Goal: Transaction & Acquisition: Purchase product/service

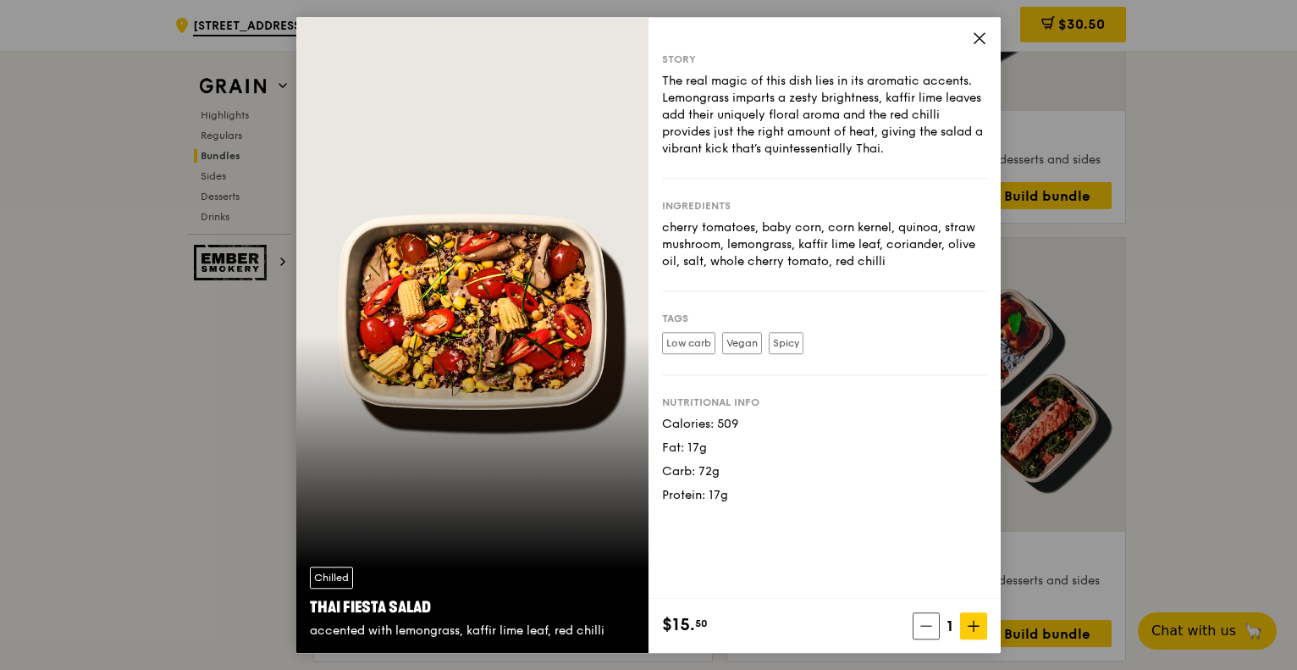
click at [972, 37] on icon at bounding box center [979, 37] width 15 height 15
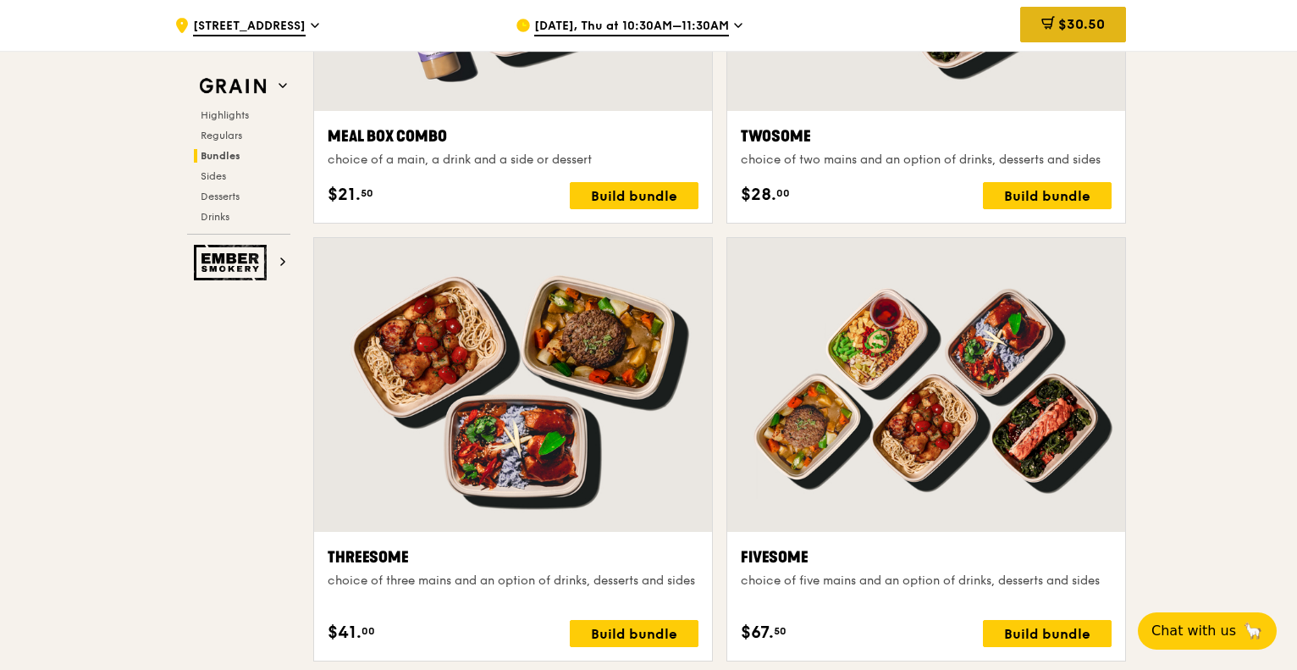
click at [1062, 18] on span "$30.50" at bounding box center [1081, 24] width 47 height 16
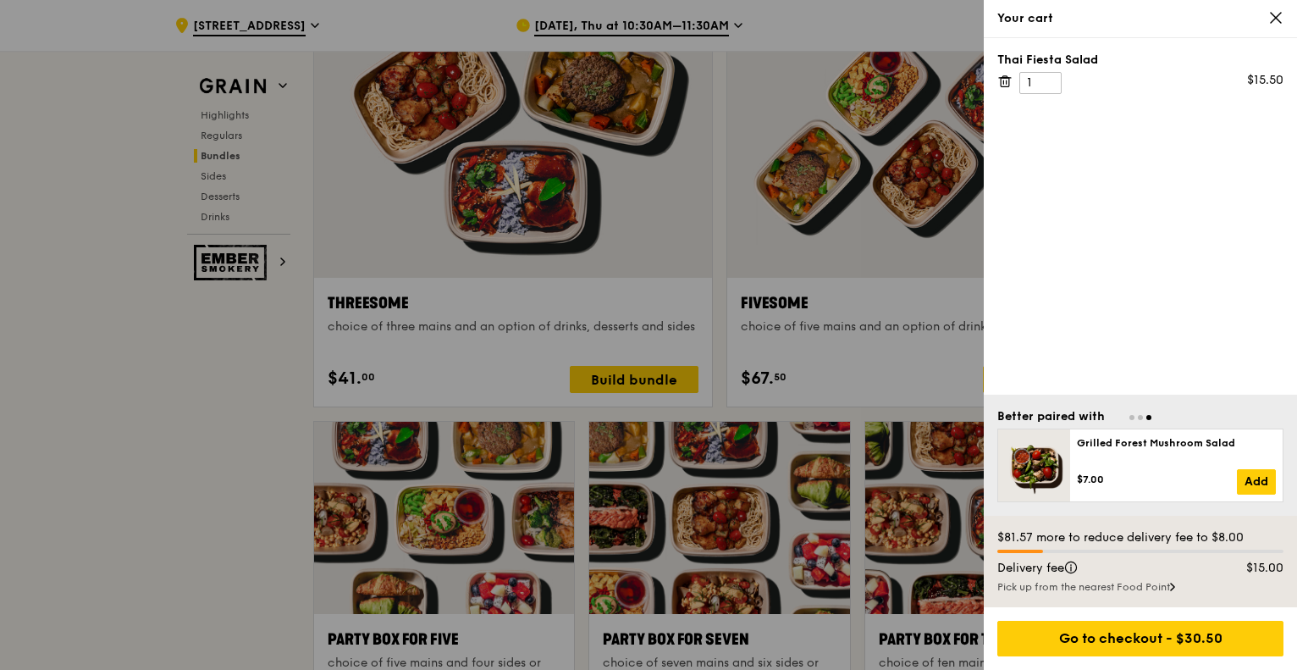
scroll to position [3029, 0]
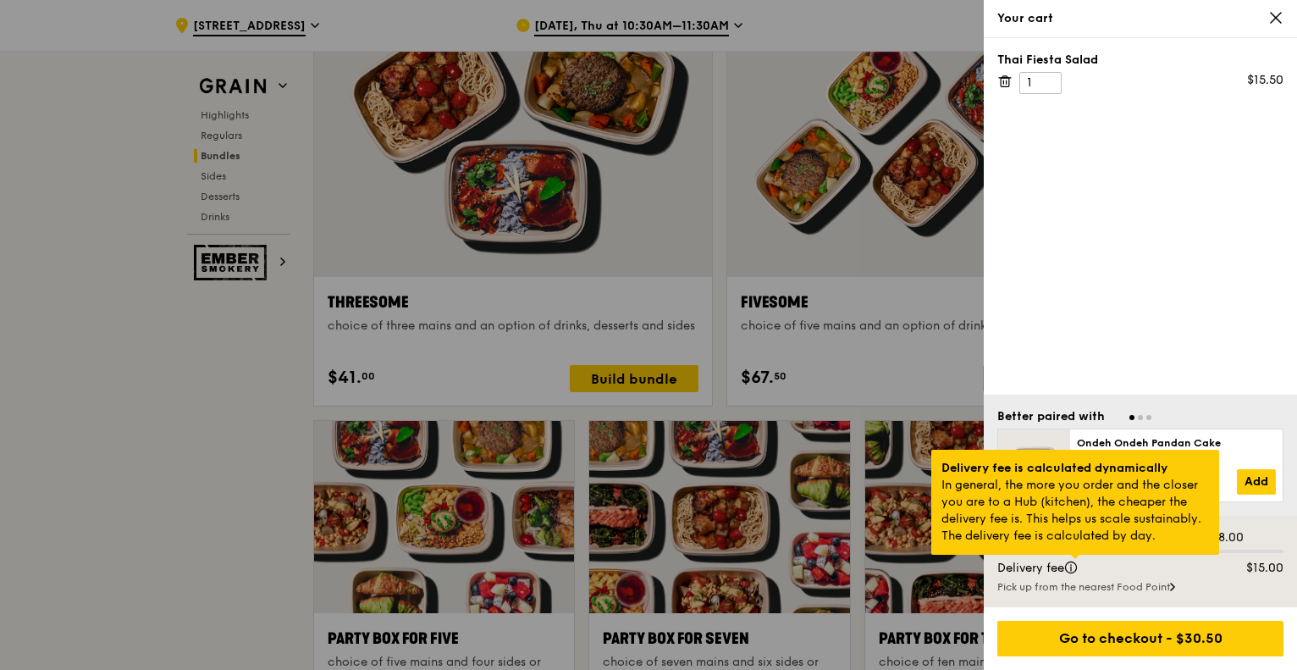
click at [1071, 559] on div at bounding box center [1075, 556] width 8 height 4
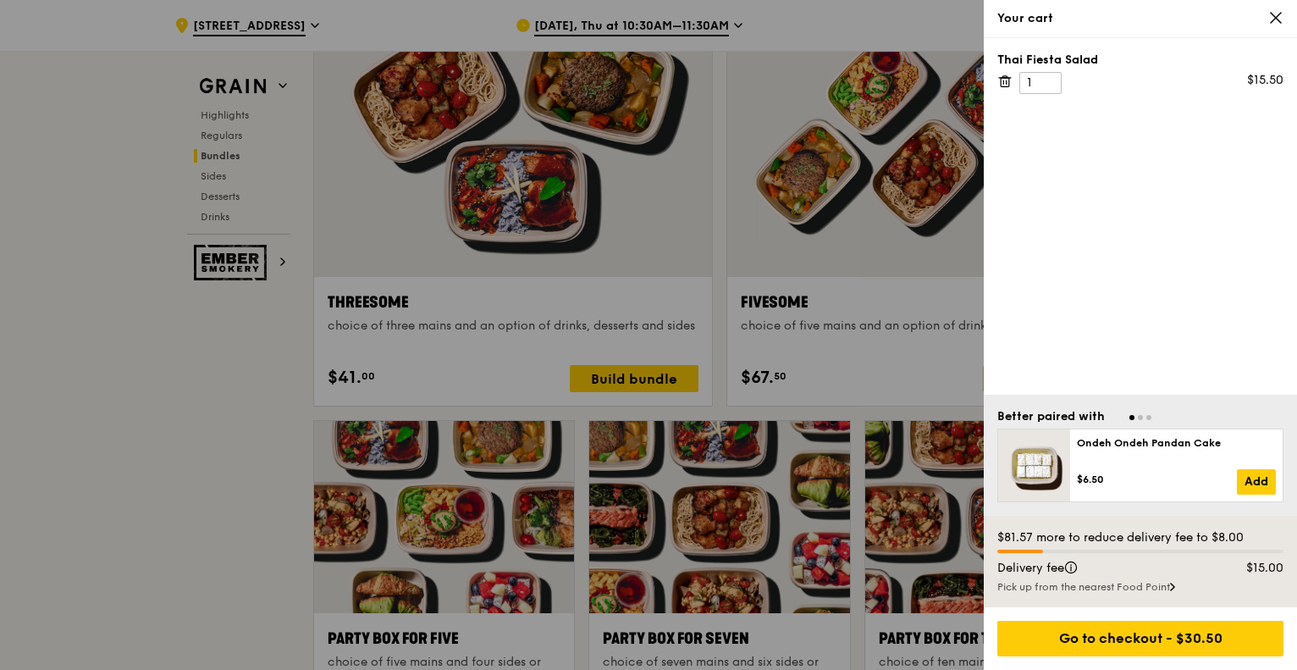
click at [227, 485] on div at bounding box center [648, 335] width 1297 height 670
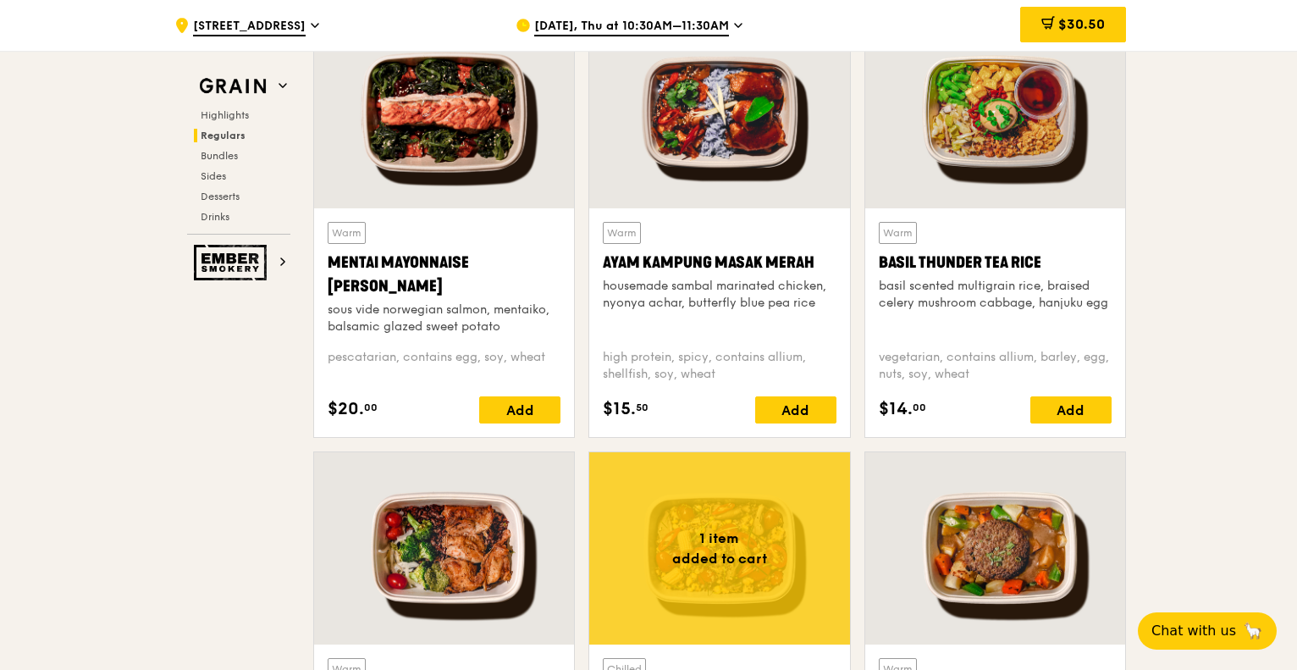
scroll to position [1759, 0]
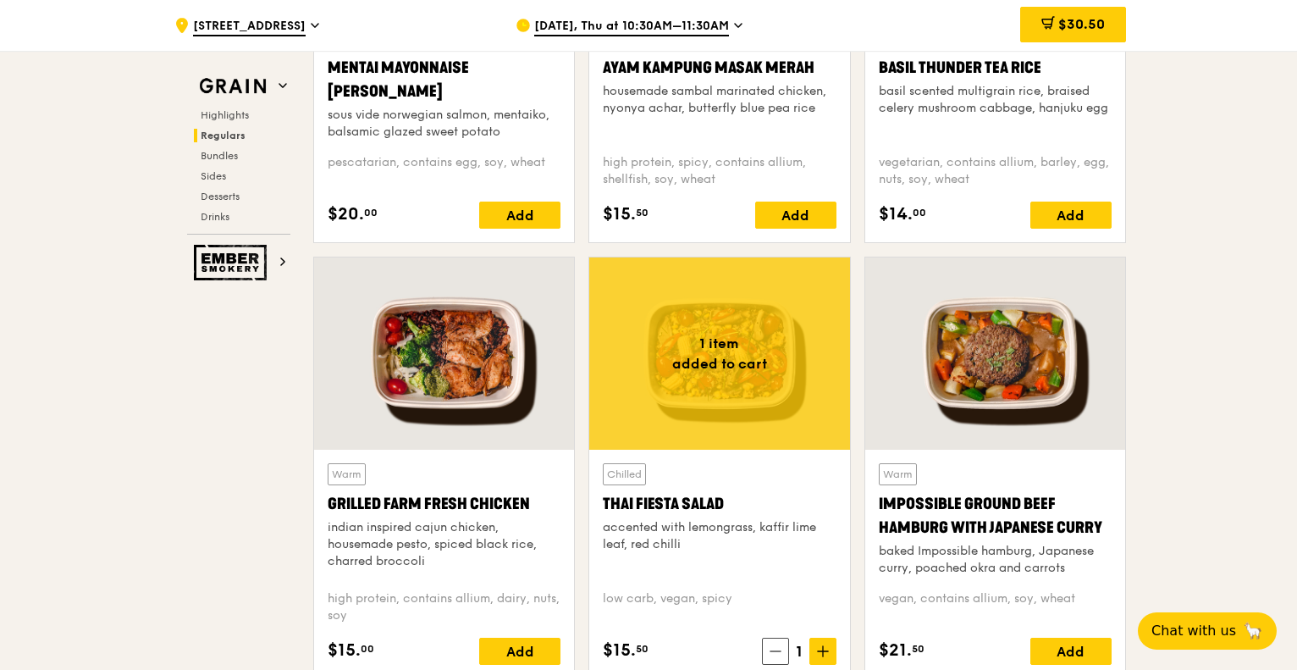
click at [782, 649] on span at bounding box center [775, 650] width 27 height 27
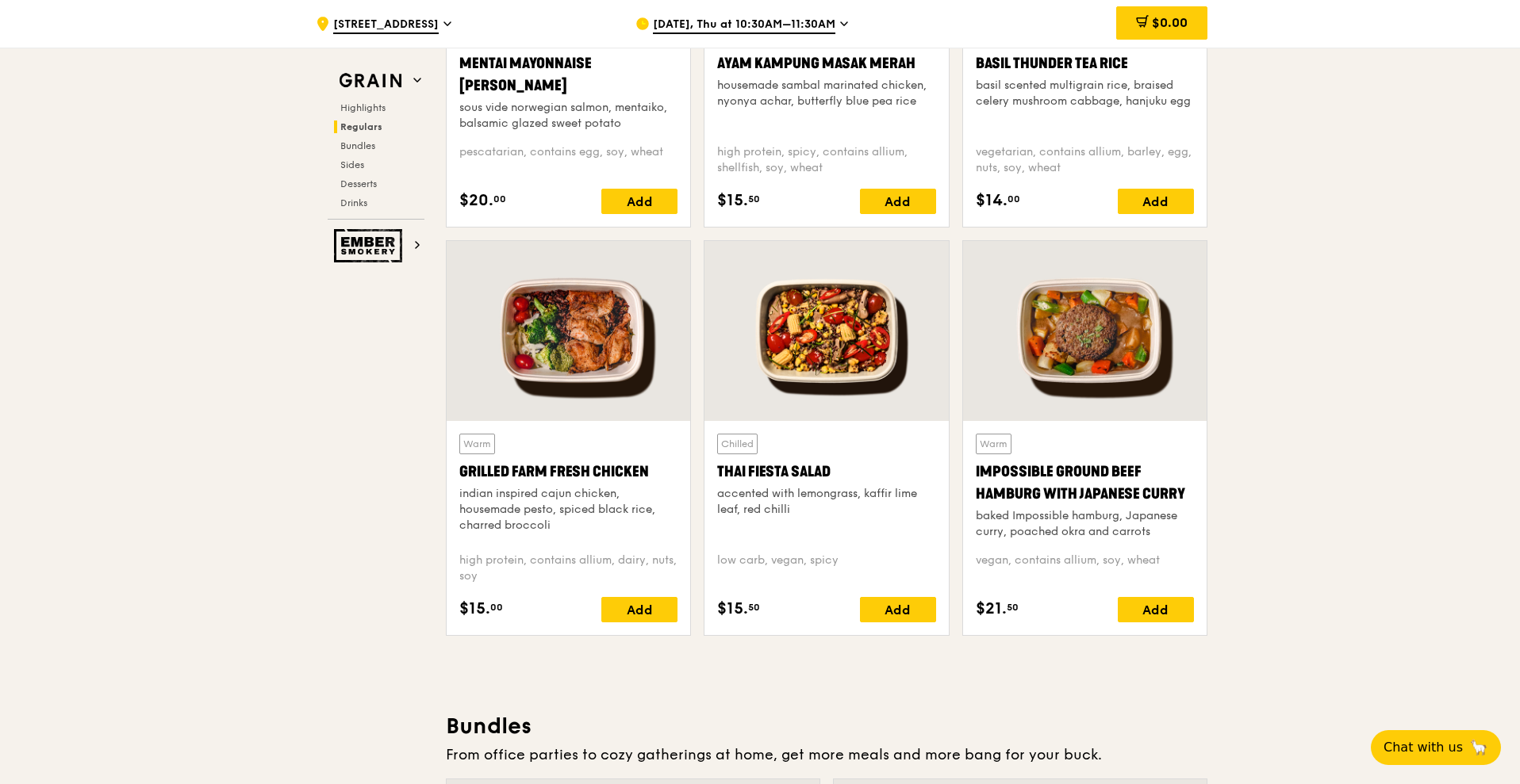
drag, startPoint x: 1147, startPoint y: 3, endPoint x: 1148, endPoint y: 697, distance: 694.0
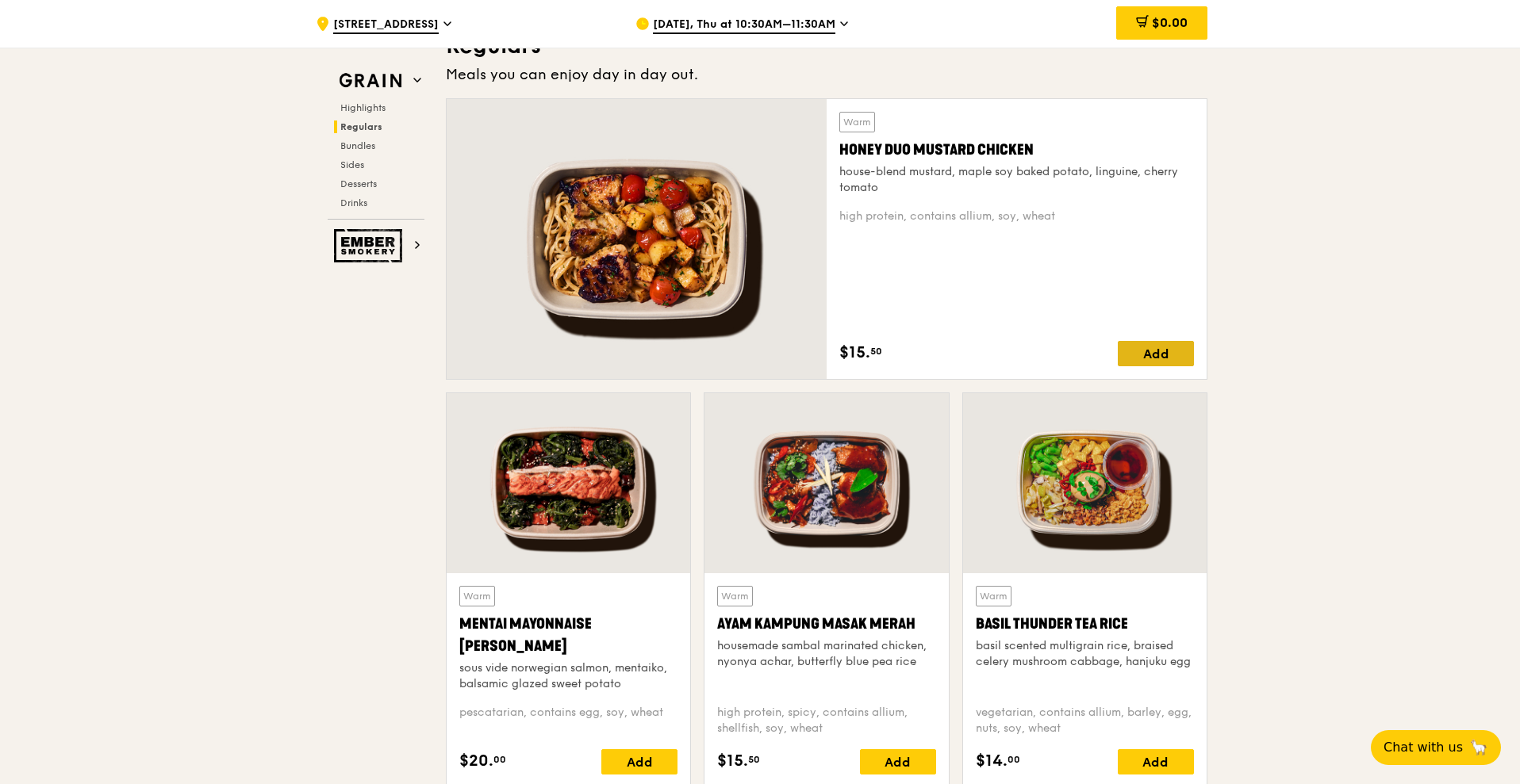
scroll to position [1053, 0]
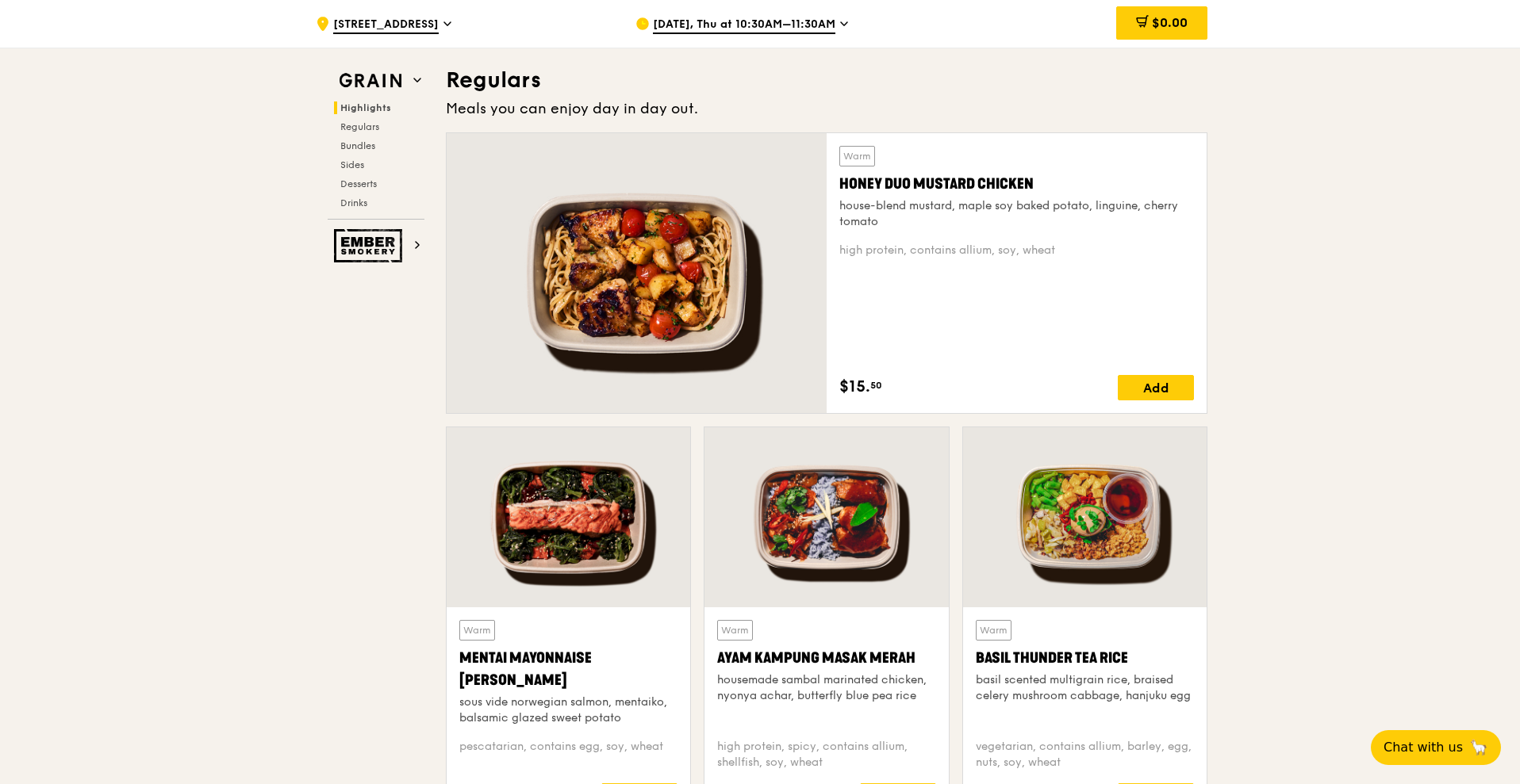
drag, startPoint x: 892, startPoint y: 166, endPoint x: 1366, endPoint y: 170, distance: 474.0
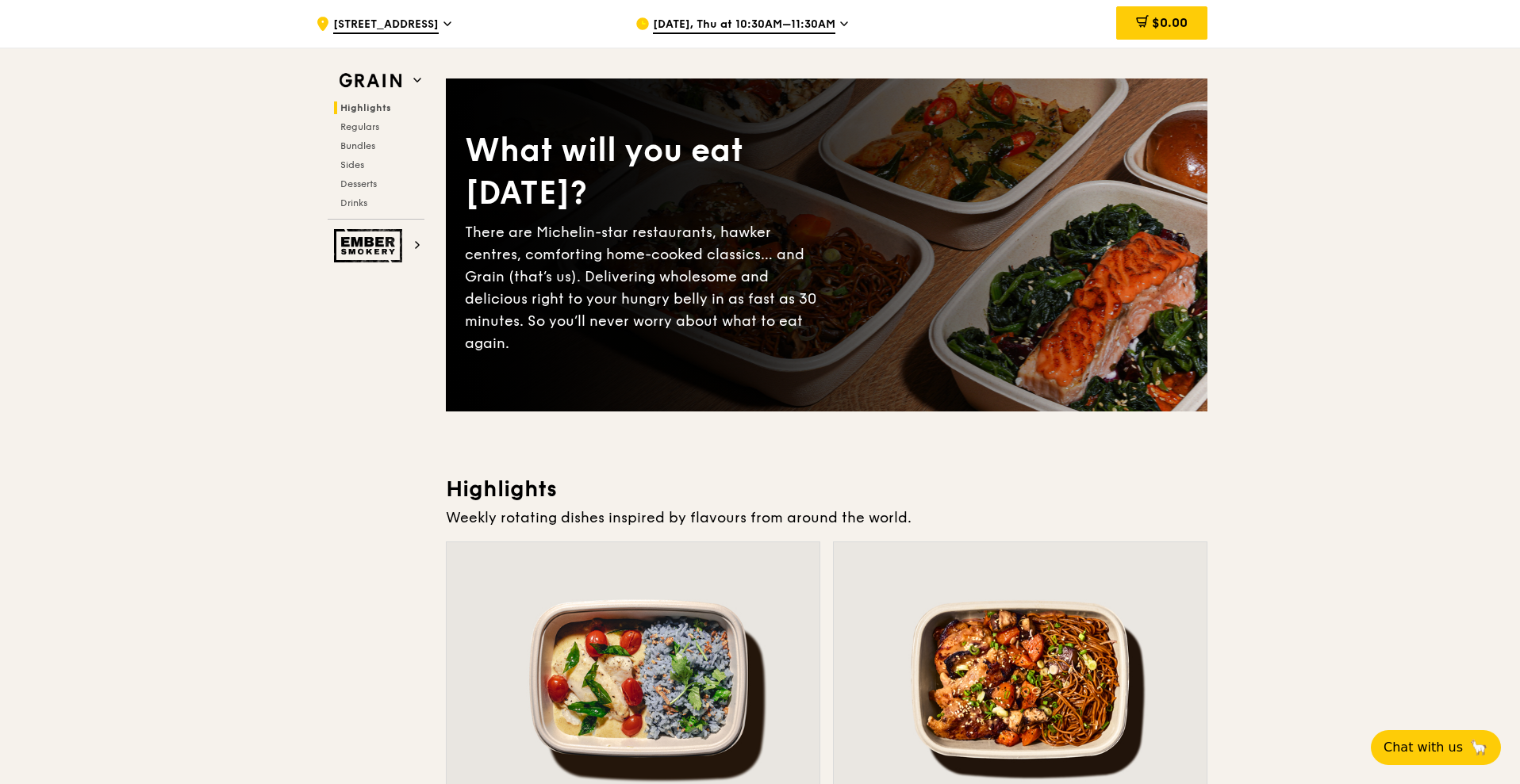
scroll to position [62, 0]
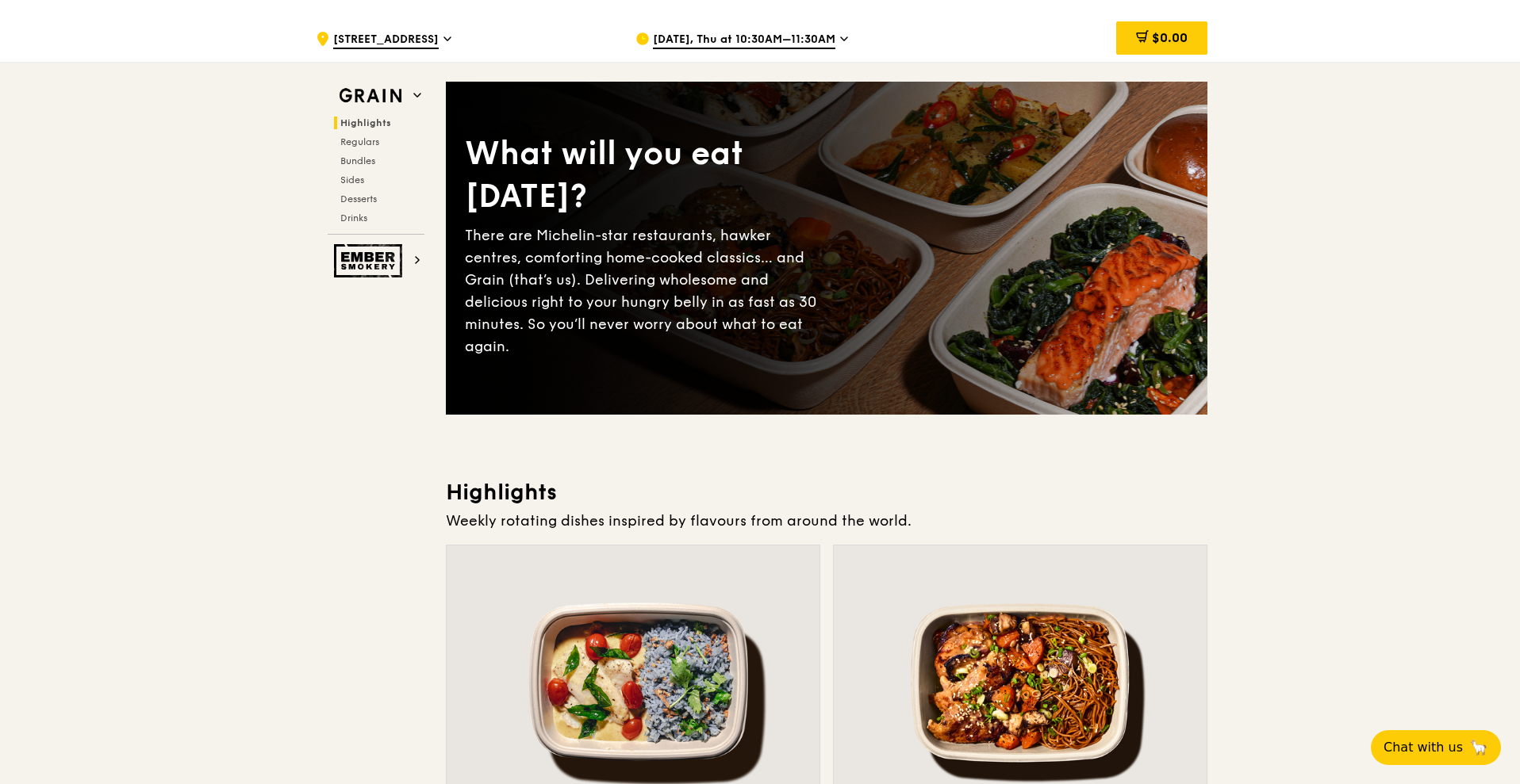
click at [922, 254] on div "What will you eat [DATE]? There are Michelin-star restaurants, hawker centres, …" at bounding box center [827, 248] width 762 height 270
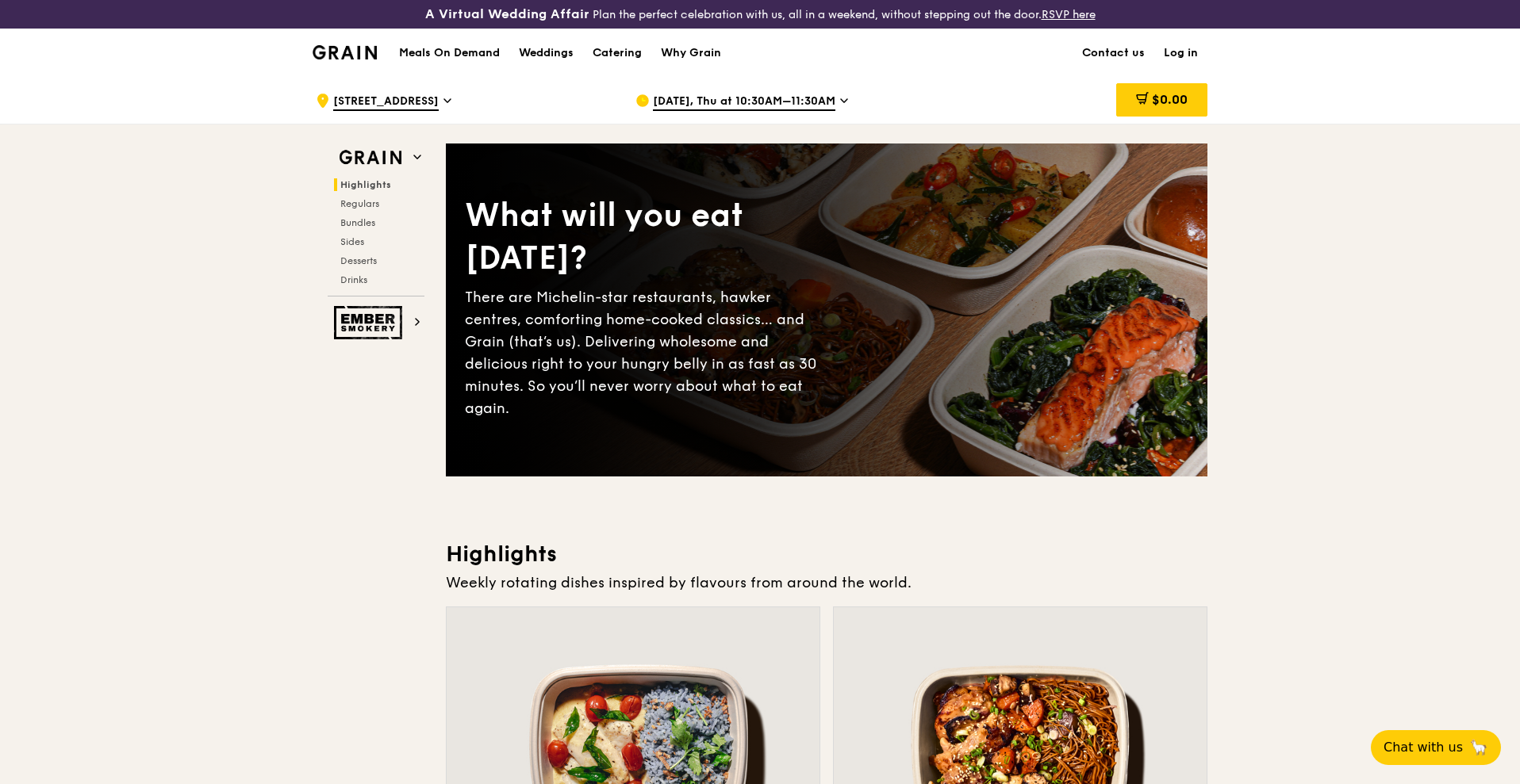
click at [443, 96] on icon at bounding box center [447, 100] width 7 height 14
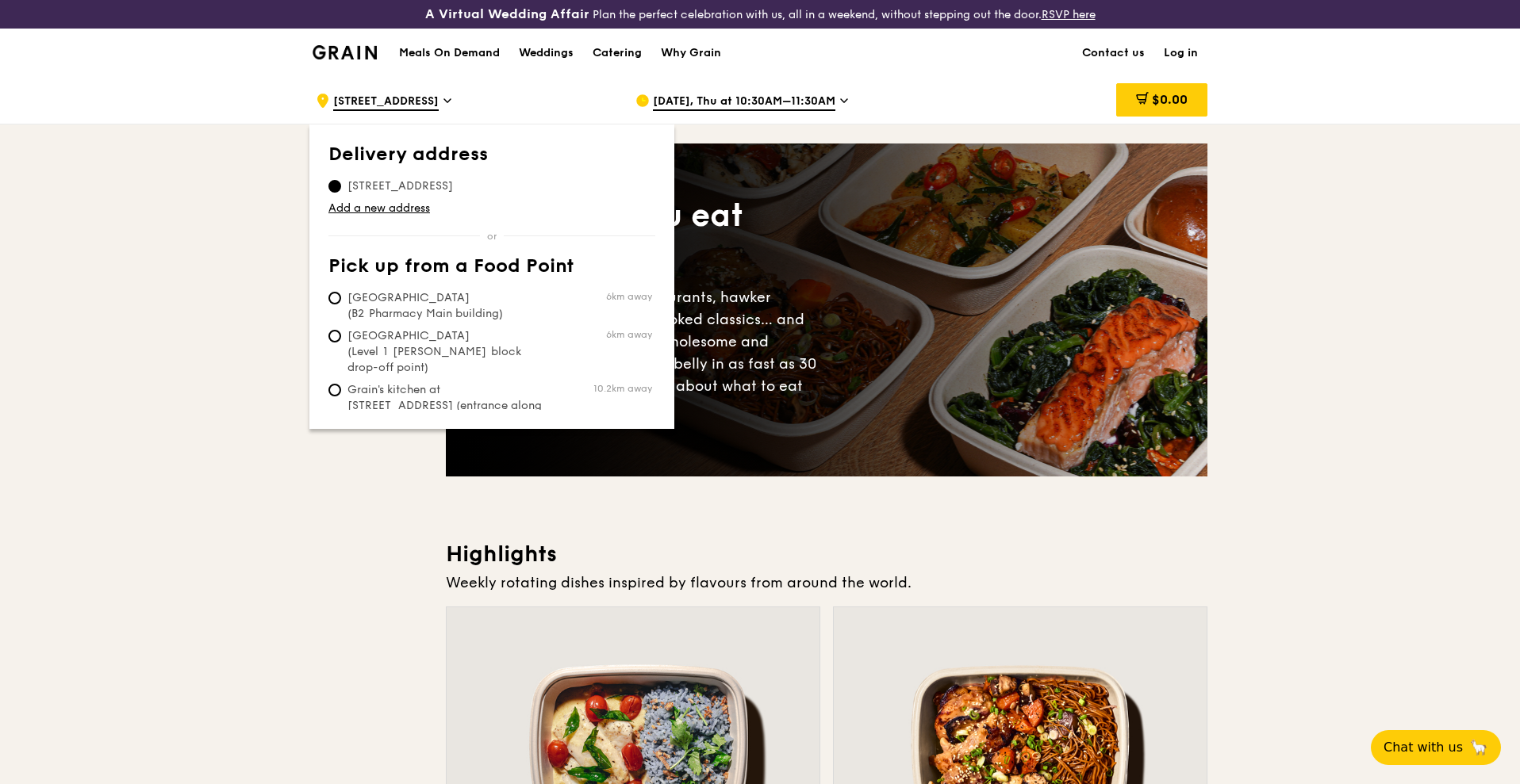
click at [443, 96] on icon at bounding box center [447, 100] width 7 height 14
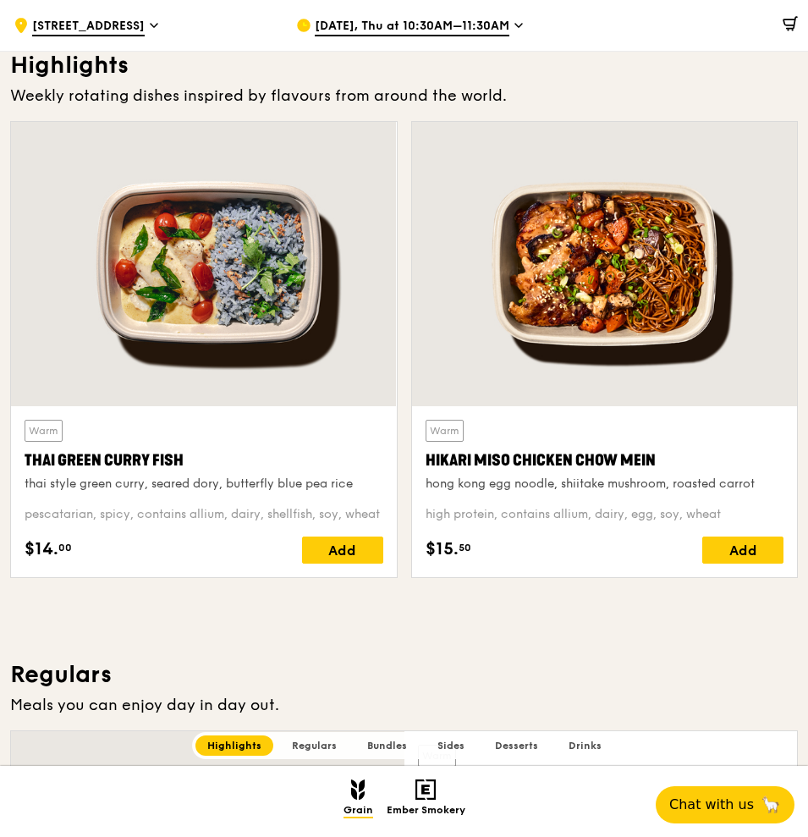
scroll to position [414, 0]
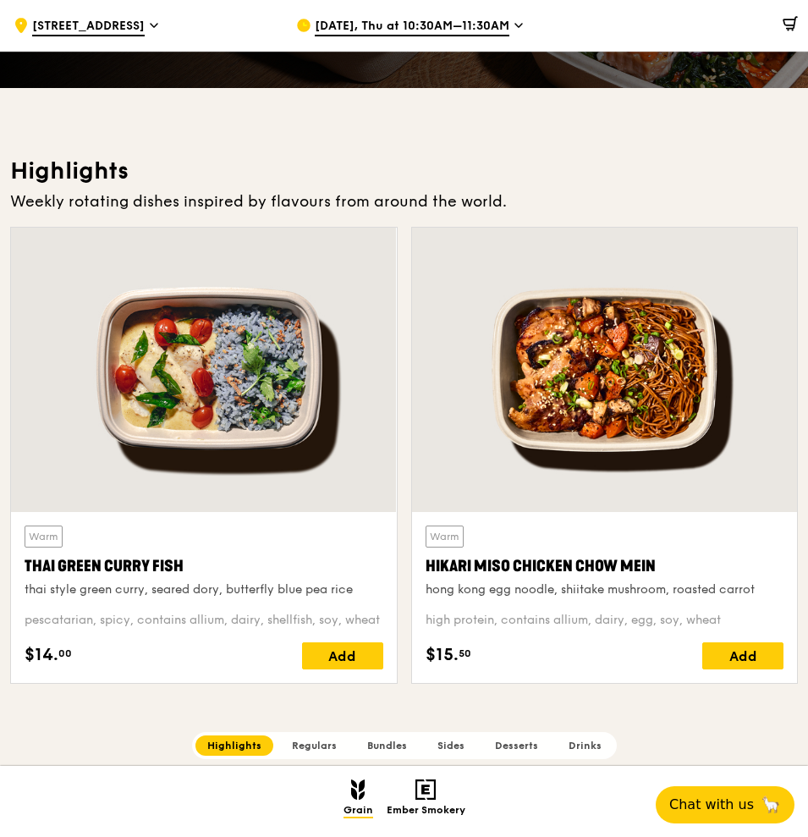
click at [526, 268] on div at bounding box center [605, 370] width 386 height 284
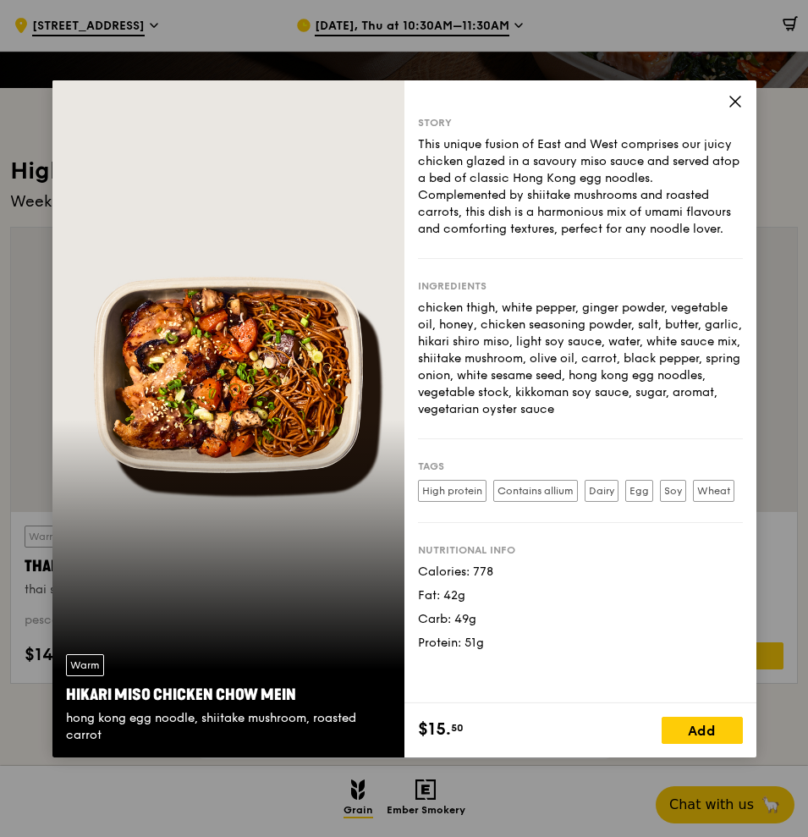
click at [742, 101] on icon at bounding box center [735, 101] width 15 height 15
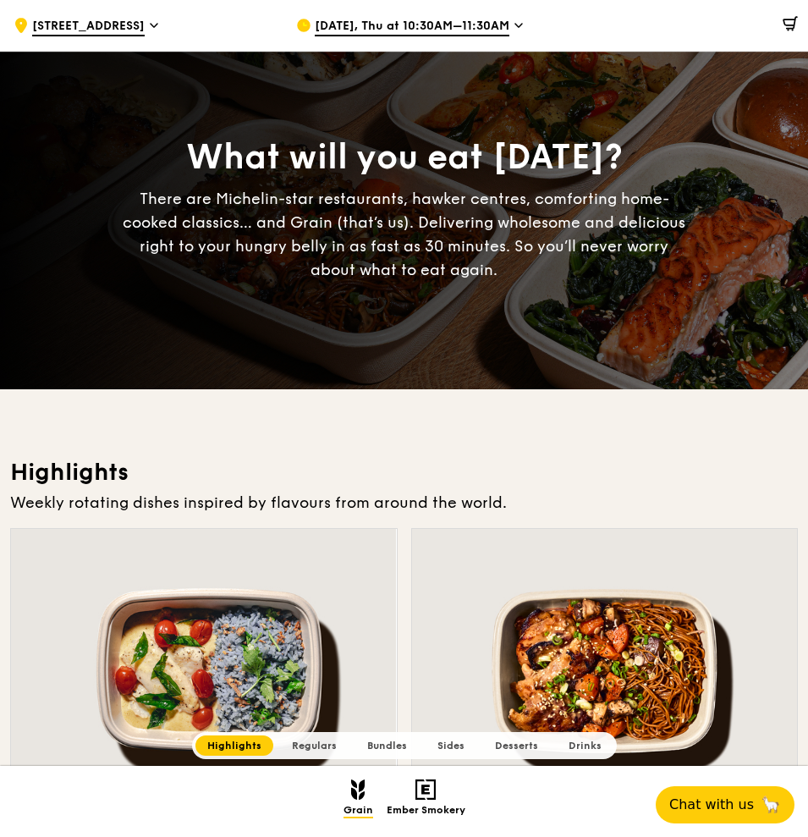
scroll to position [0, 0]
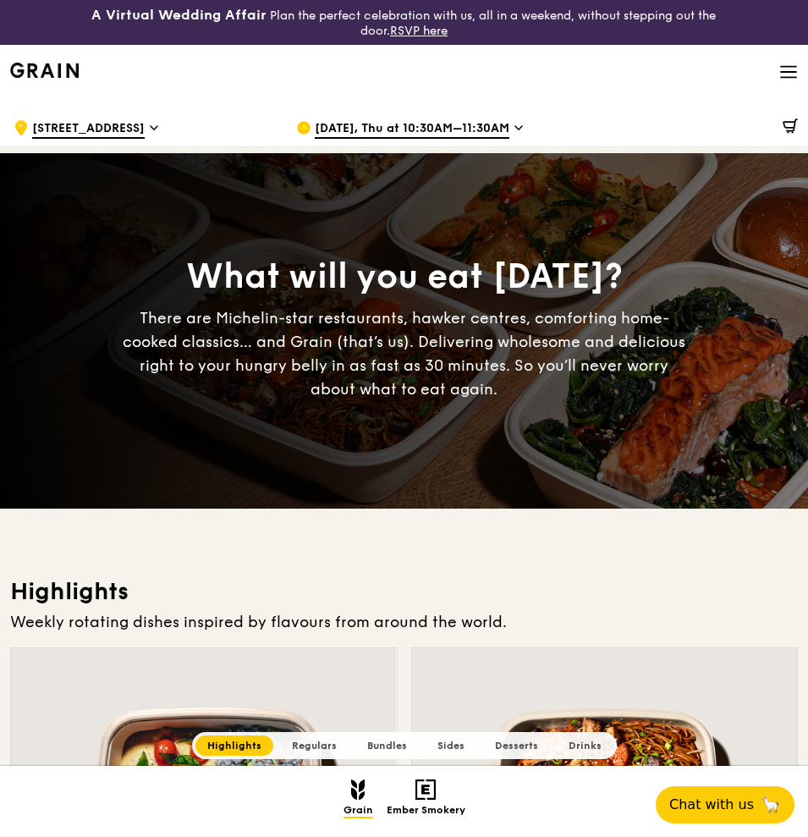
click at [788, 63] on icon at bounding box center [789, 72] width 19 height 19
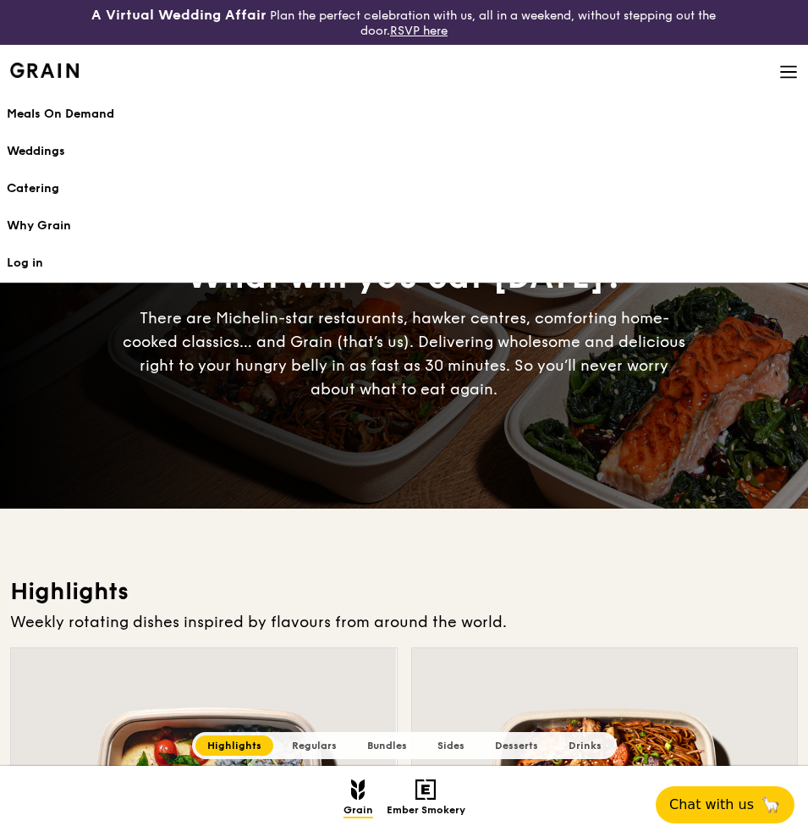
click at [790, 67] on icon at bounding box center [788, 67] width 15 height 0
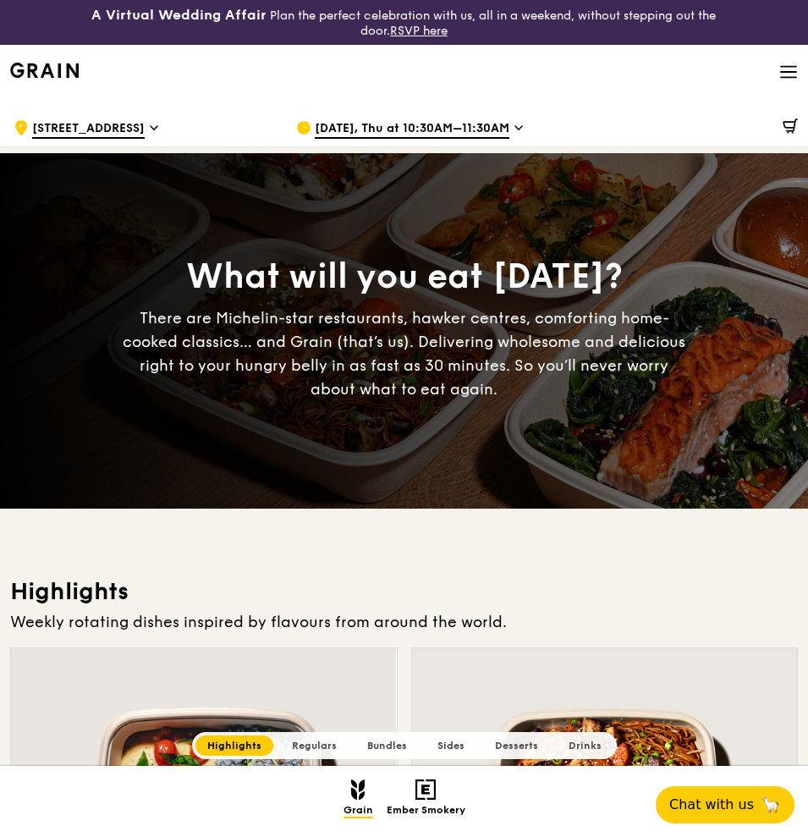
click at [151, 126] on icon at bounding box center [154, 127] width 7 height 3
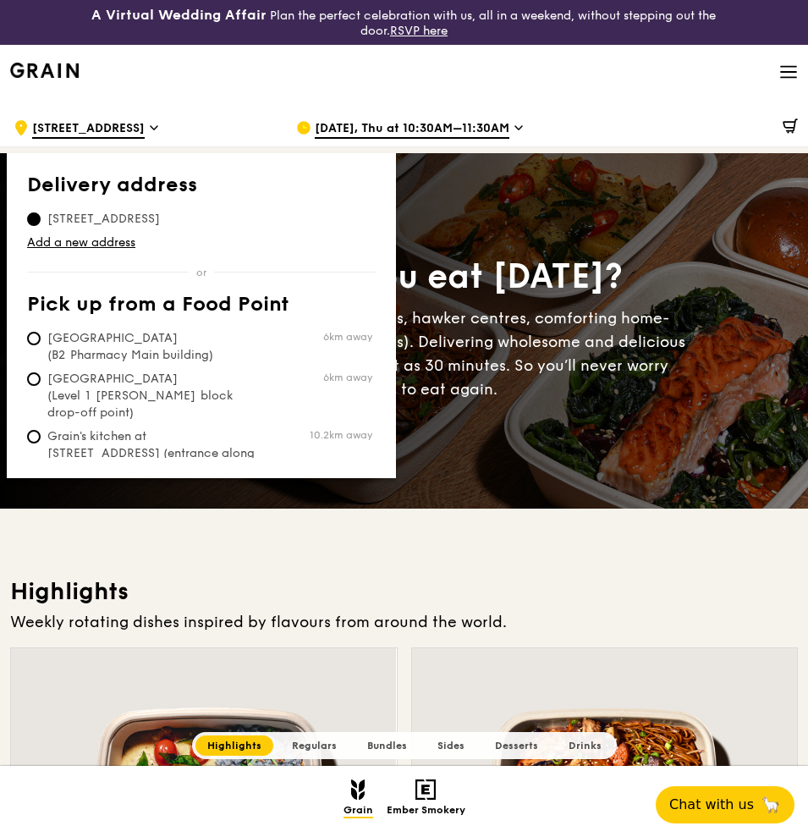
click at [151, 126] on icon at bounding box center [154, 127] width 7 height 3
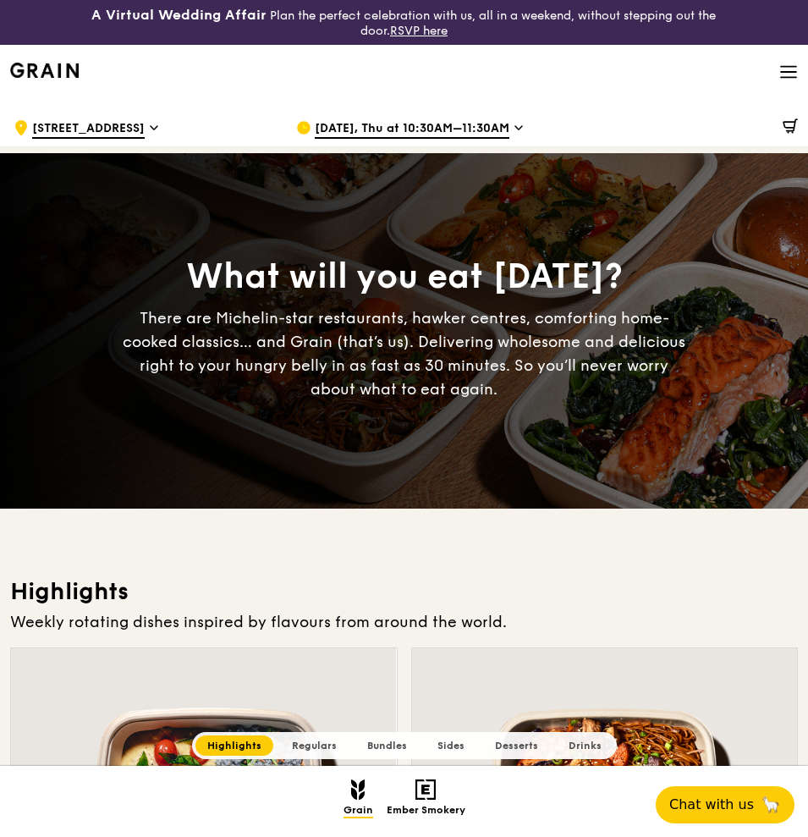
click at [519, 128] on icon at bounding box center [519, 127] width 8 height 15
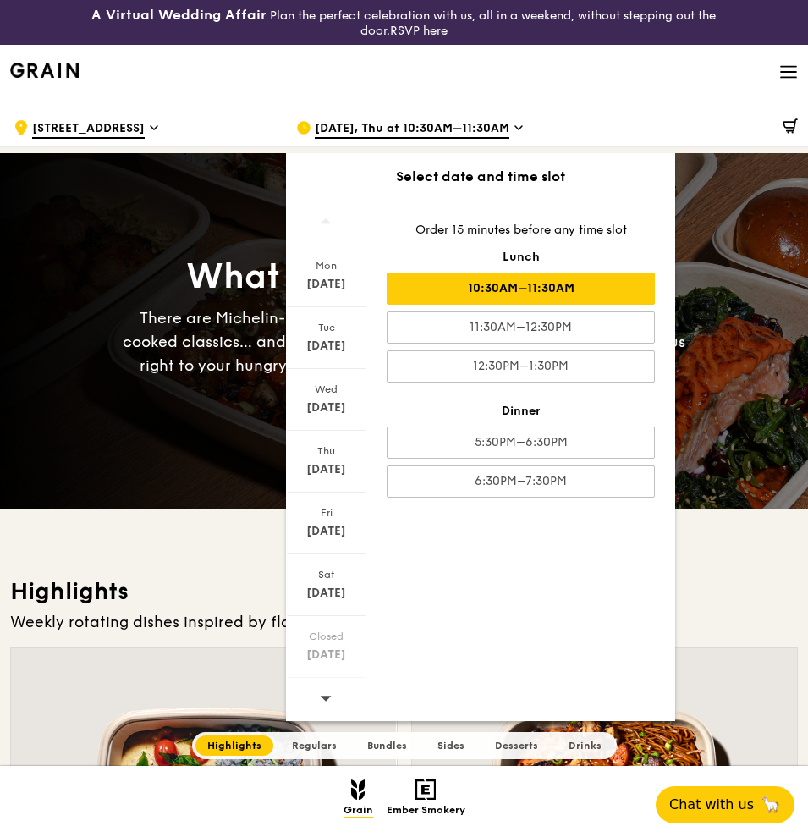
click at [519, 128] on icon at bounding box center [519, 127] width 8 height 15
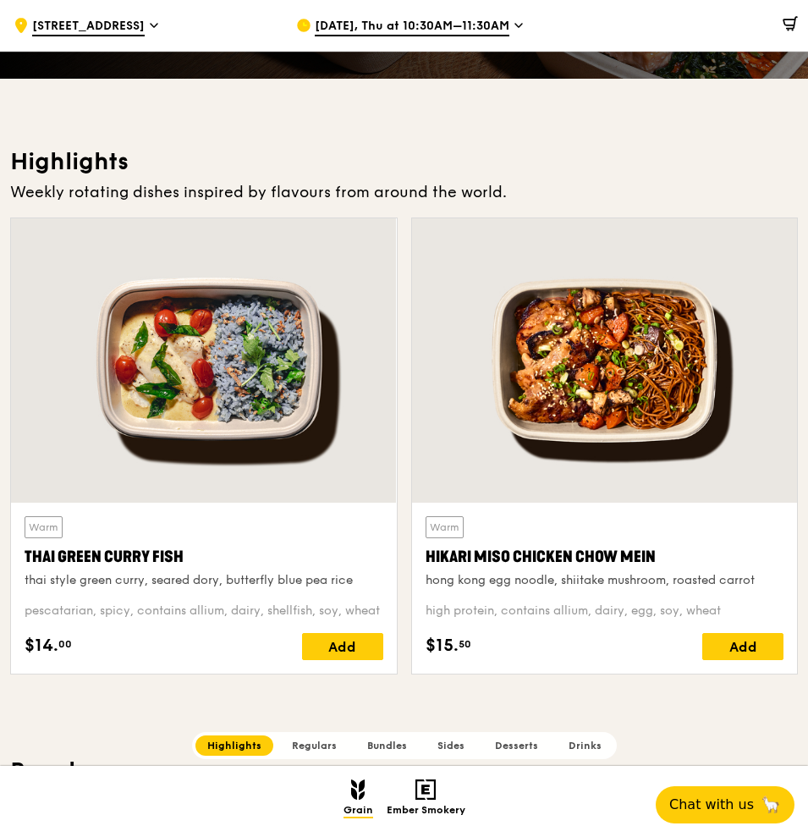
scroll to position [741, 0]
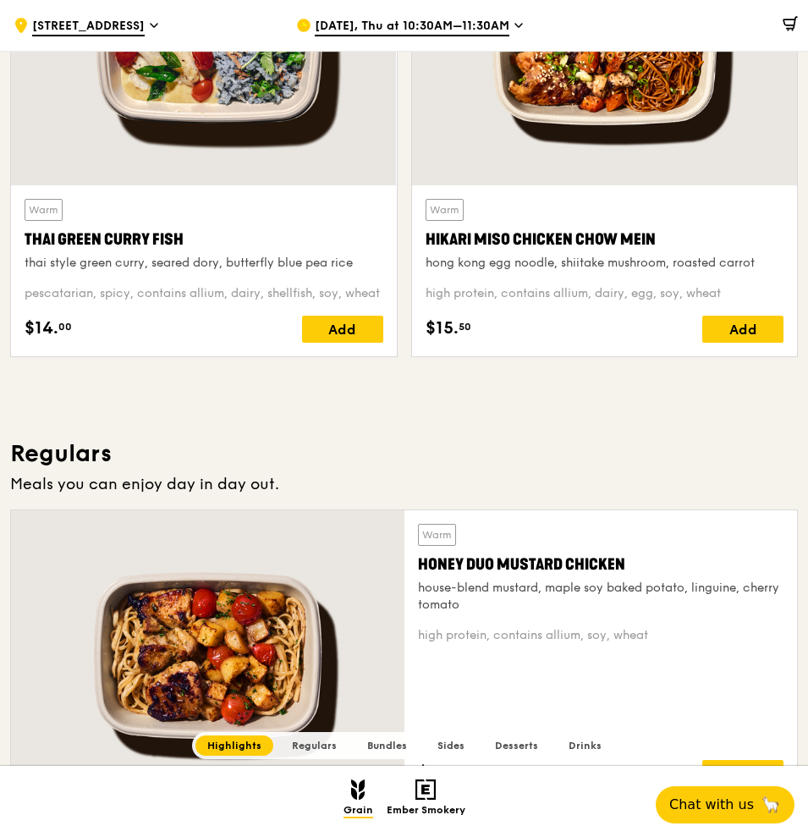
click at [299, 669] on span "Regulars" at bounding box center [314, 746] width 45 height 12
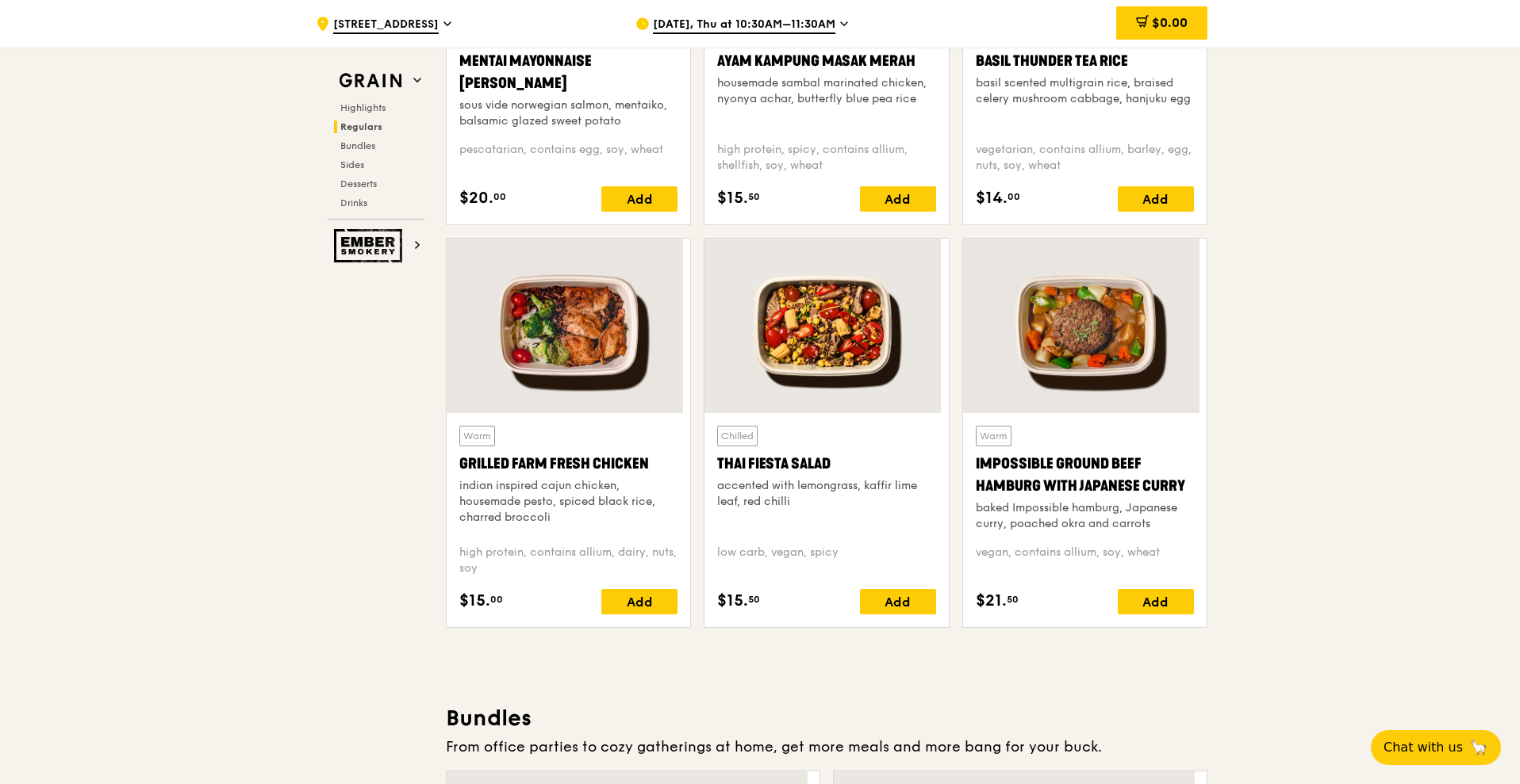
scroll to position [1645, 0]
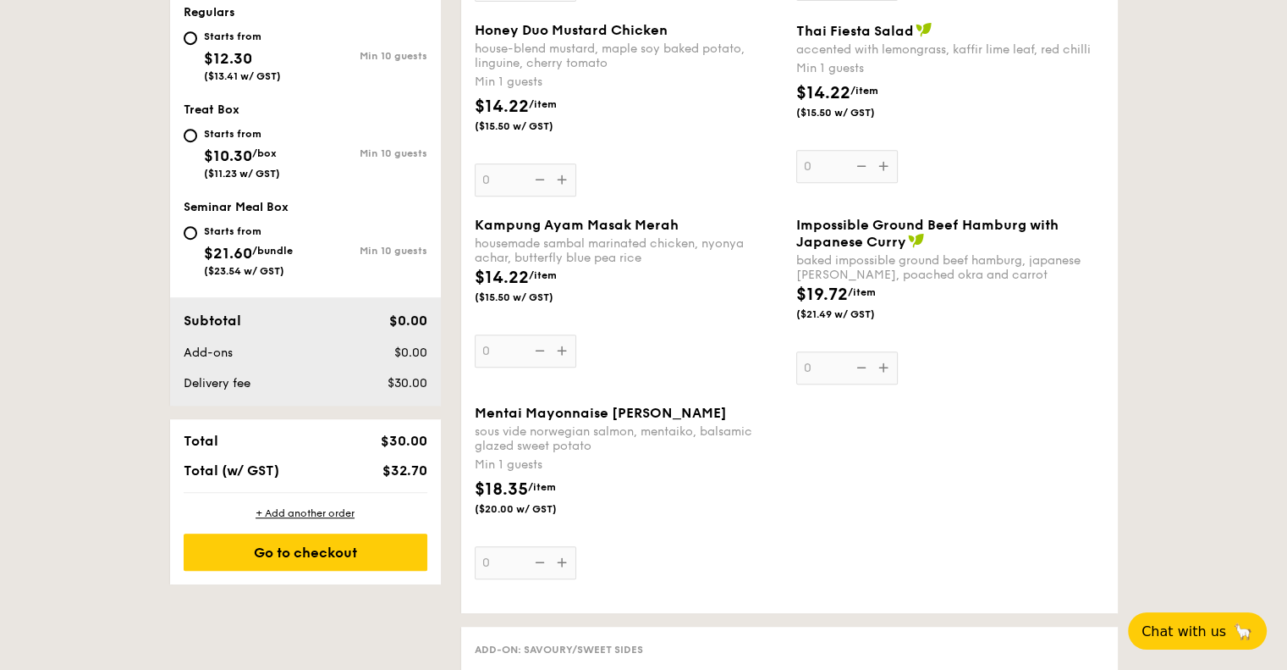
scroll to position [931, 0]
